Goal: Information Seeking & Learning: Learn about a topic

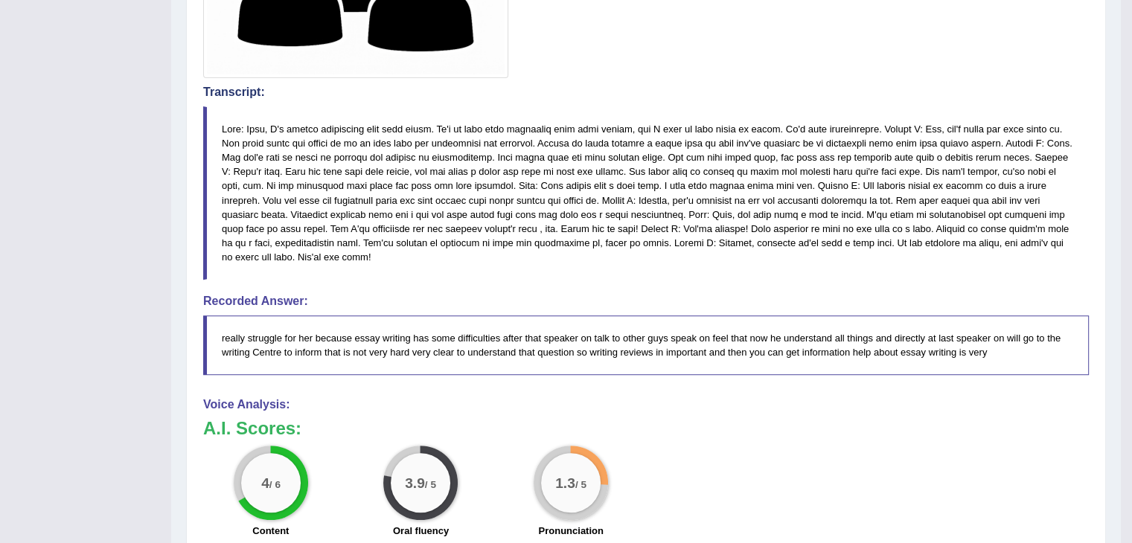
drag, startPoint x: 1143, startPoint y: 271, endPoint x: 1143, endPoint y: 54, distance: 216.6
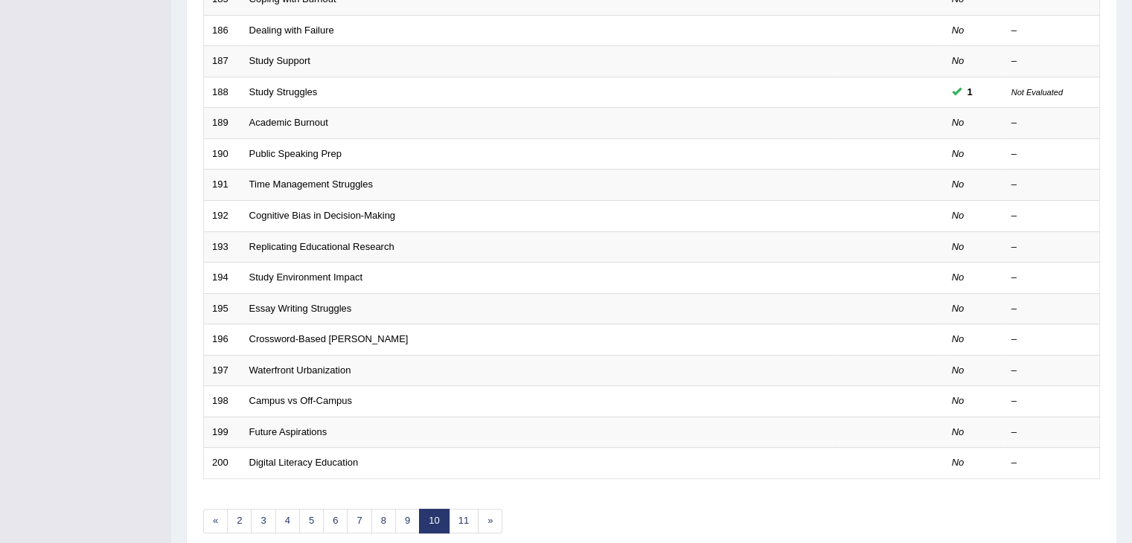
scroll to position [375, 0]
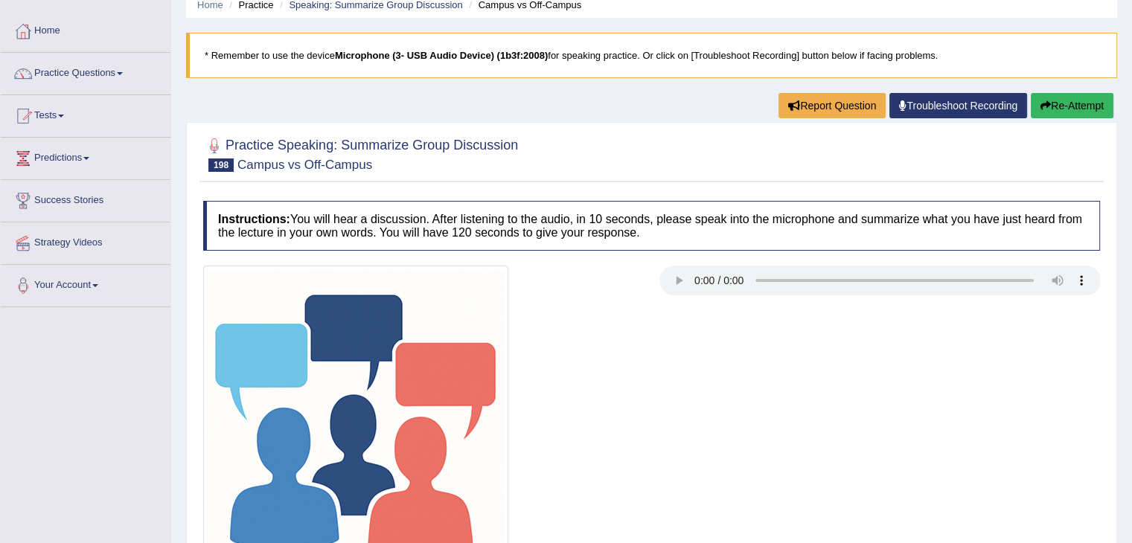
scroll to position [70, 0]
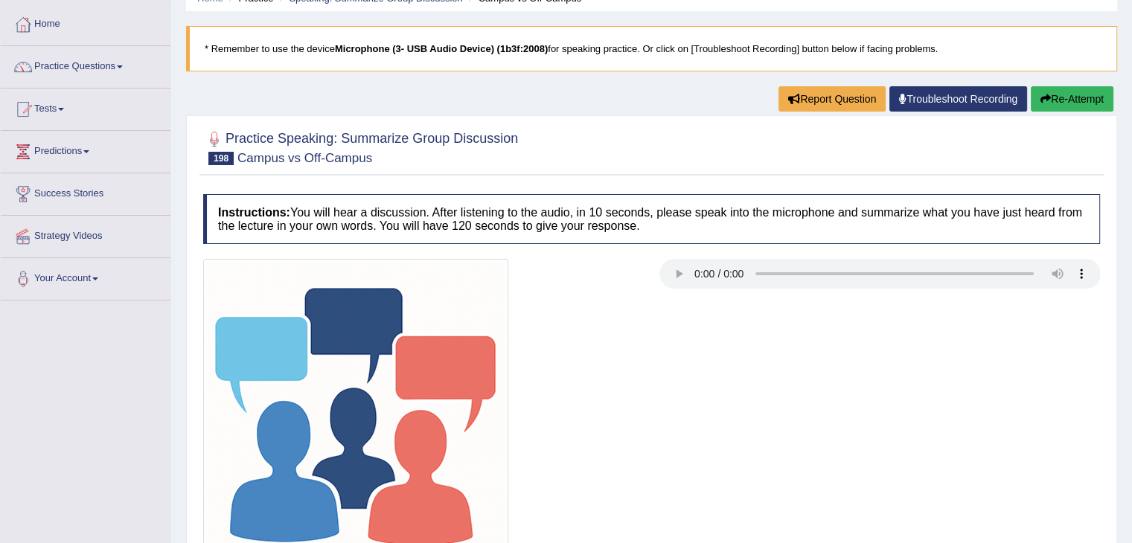
click at [1120, 383] on div "Home Practice Speaking: Summarize Group Discussion Campus vs Off-Campus * Remem…" at bounding box center [651, 302] width 961 height 744
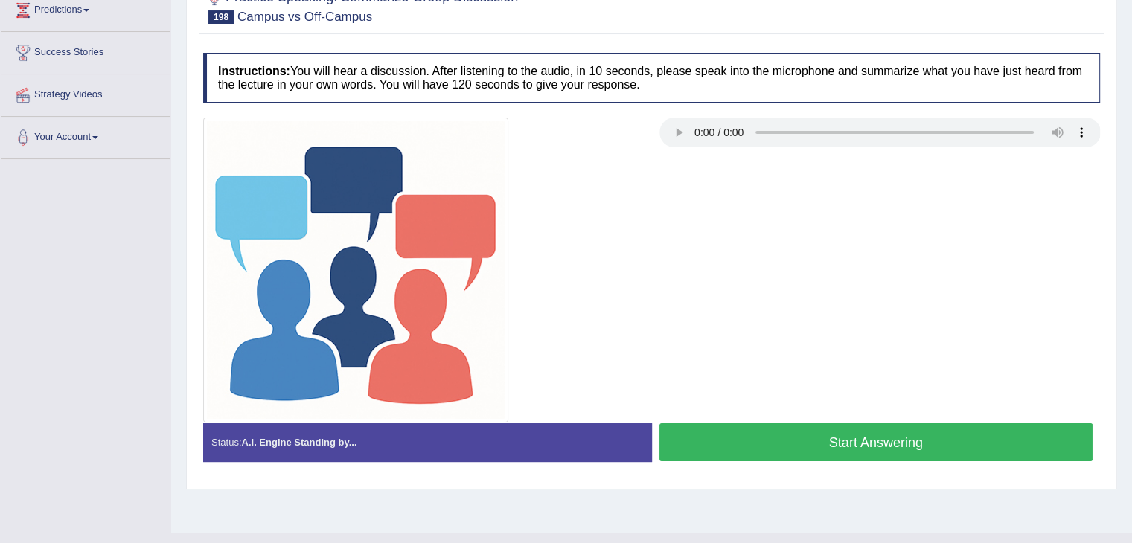
scroll to position [238, 0]
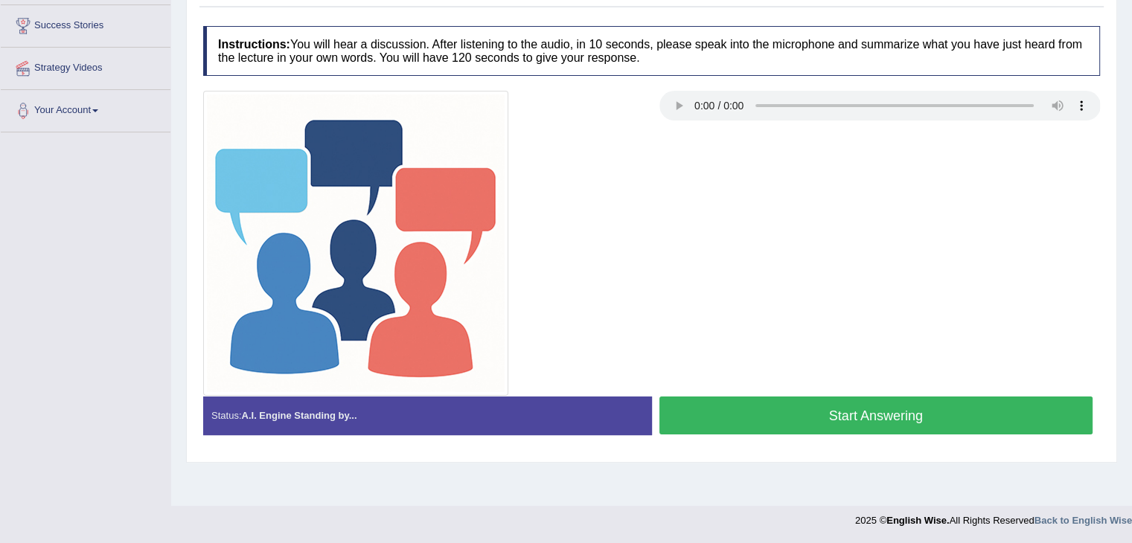
drag, startPoint x: 1141, startPoint y: 423, endPoint x: 824, endPoint y: 457, distance: 319.0
click at [824, 457] on div "Practice Speaking: Summarize Group Discussion 198 Campus vs Off-Campus Instruct…" at bounding box center [651, 204] width 931 height 515
click at [852, 424] on button "Start Answering" at bounding box center [877, 416] width 434 height 38
click at [733, 412] on button "Start Answering" at bounding box center [877, 416] width 434 height 38
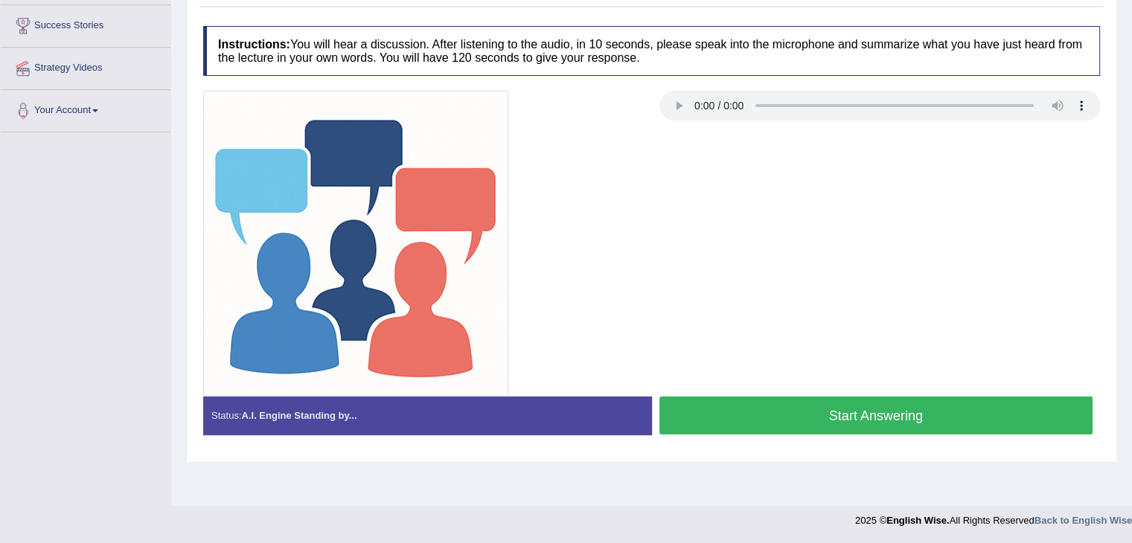
scroll to position [238, 0]
click at [818, 406] on button "Start Answering" at bounding box center [877, 416] width 434 height 38
click at [837, 409] on button "Start Answering" at bounding box center [877, 416] width 434 height 38
click at [744, 412] on button "Start Answering" at bounding box center [877, 416] width 434 height 38
click at [825, 406] on button "Start Answering" at bounding box center [877, 416] width 434 height 38
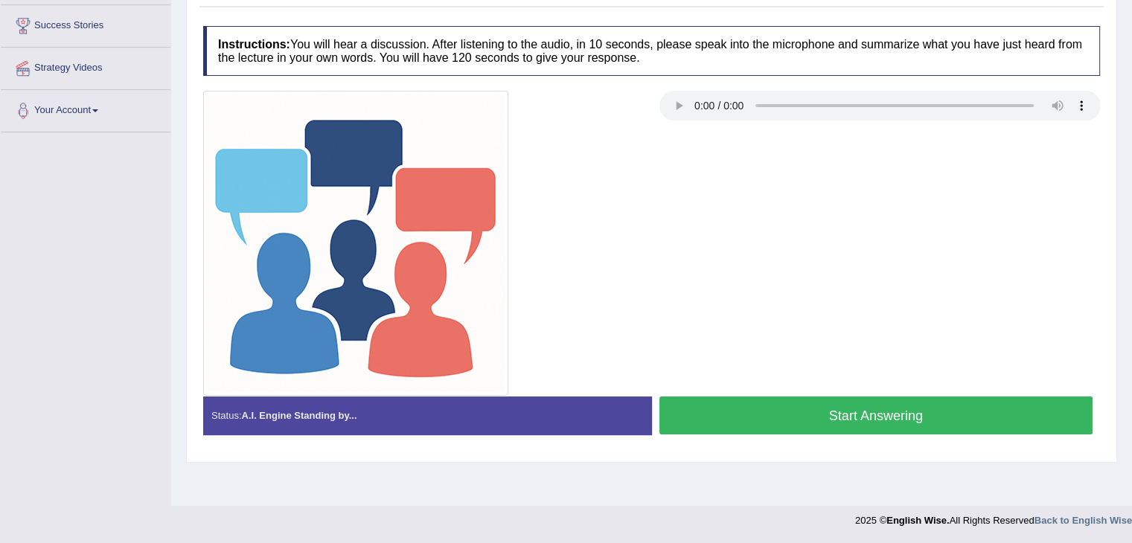
scroll to position [238, 0]
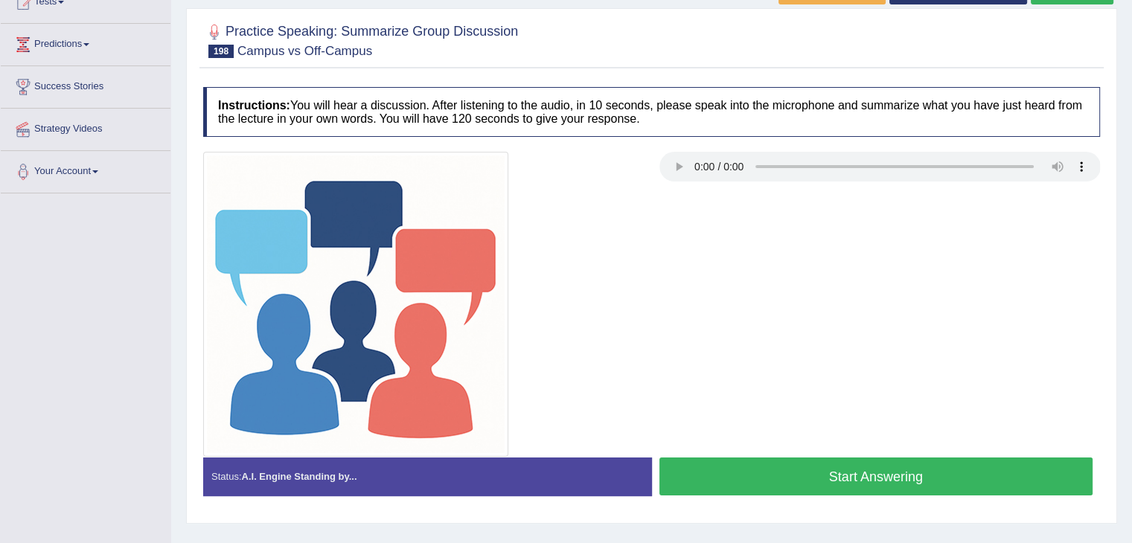
click at [781, 462] on button "Start Answering" at bounding box center [877, 477] width 434 height 38
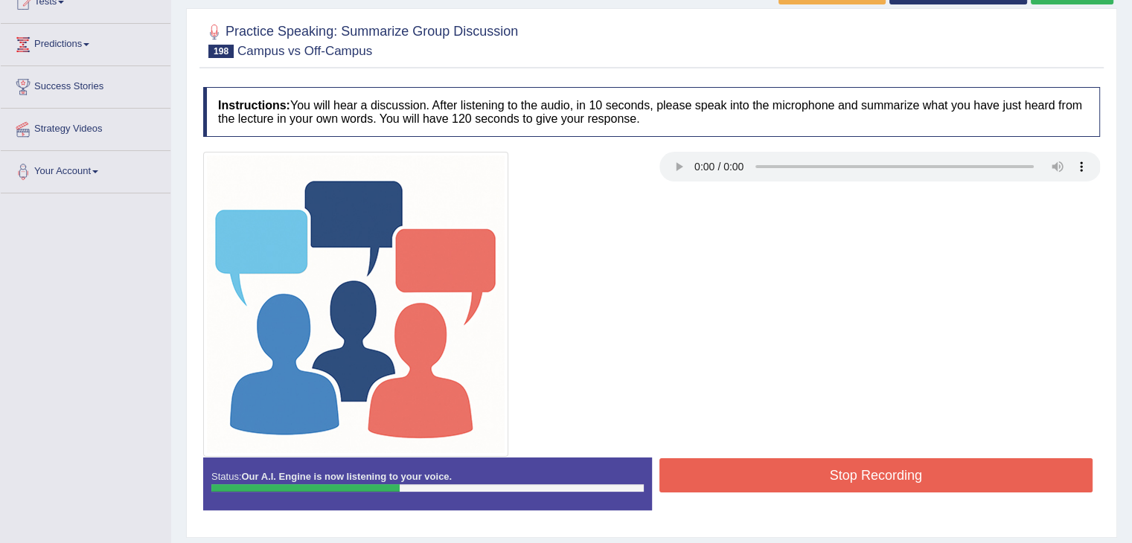
click at [756, 342] on div at bounding box center [652, 304] width 912 height 305
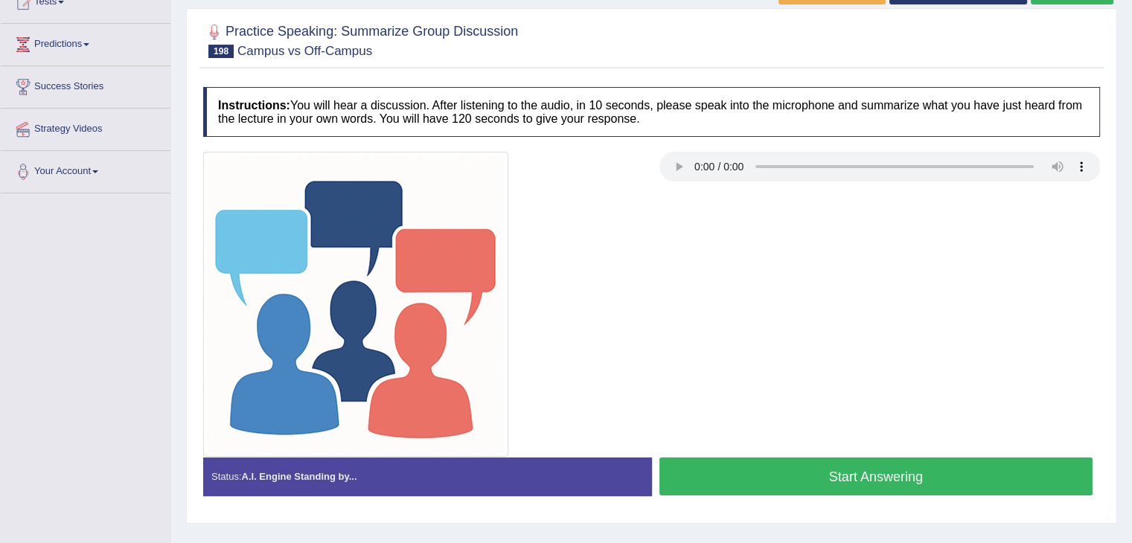
click at [804, 471] on button "Start Answering" at bounding box center [877, 477] width 434 height 38
click at [739, 474] on button "Start Answering" at bounding box center [877, 477] width 434 height 38
click at [902, 492] on button "Start Answering" at bounding box center [877, 477] width 434 height 38
click at [789, 468] on button "Start Answering" at bounding box center [877, 477] width 434 height 38
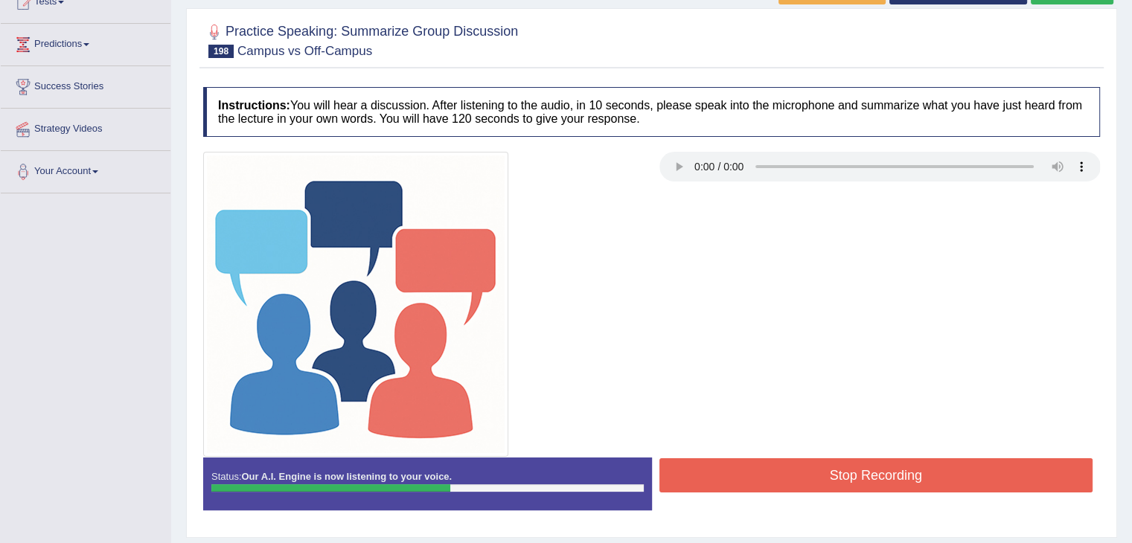
click at [829, 467] on button "Stop Recording" at bounding box center [877, 476] width 434 height 34
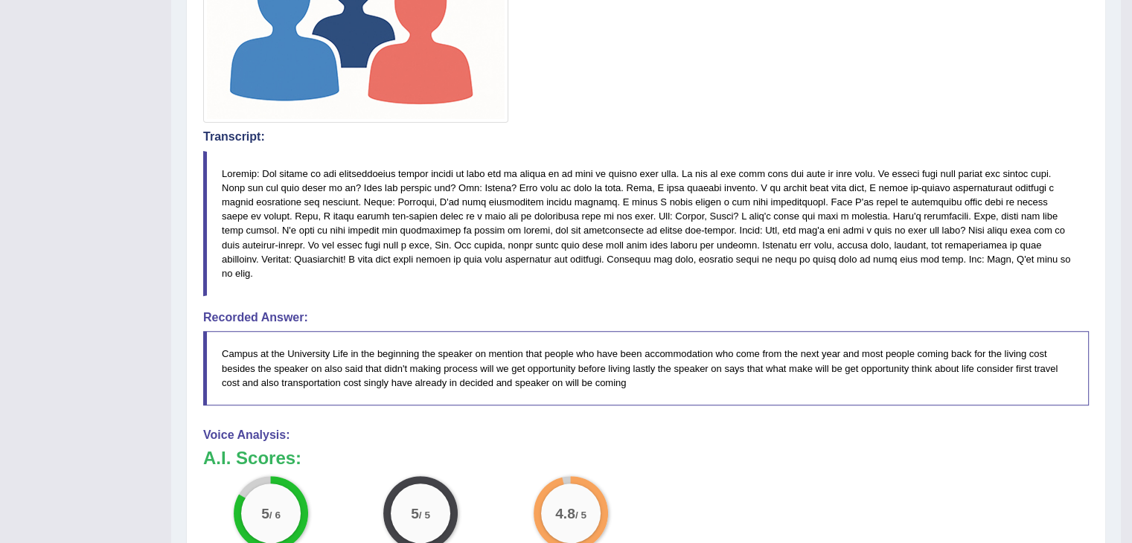
scroll to position [518, 0]
